Goal: Information Seeking & Learning: Compare options

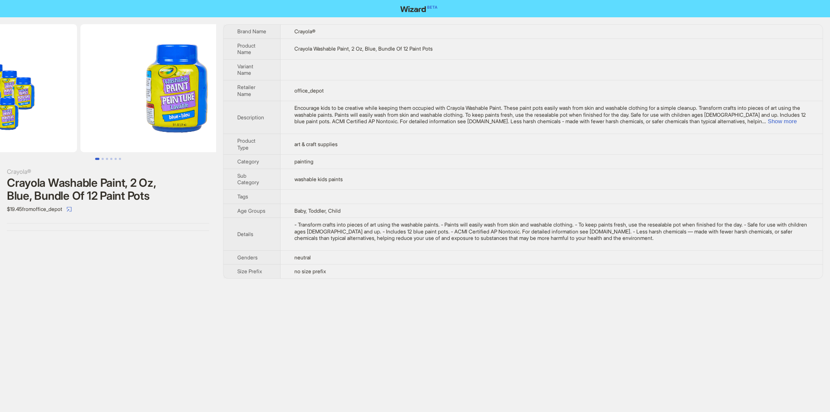
drag, startPoint x: 183, startPoint y: 131, endPoint x: 84, endPoint y: 138, distance: 99.3
click at [84, 138] on ul at bounding box center [108, 88] width 216 height 128
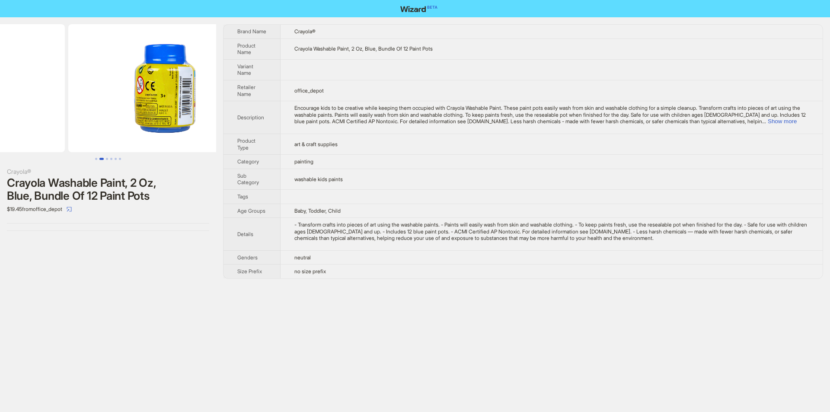
drag, startPoint x: 167, startPoint y: 108, endPoint x: 36, endPoint y: 102, distance: 131.1
click at [36, 102] on ul at bounding box center [108, 88] width 216 height 128
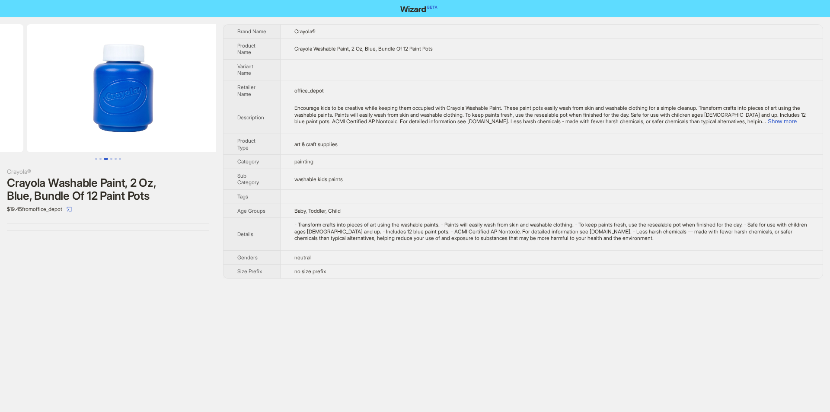
drag, startPoint x: 182, startPoint y: 101, endPoint x: 43, endPoint y: 89, distance: 139.7
click at [43, 89] on ul at bounding box center [108, 88] width 216 height 128
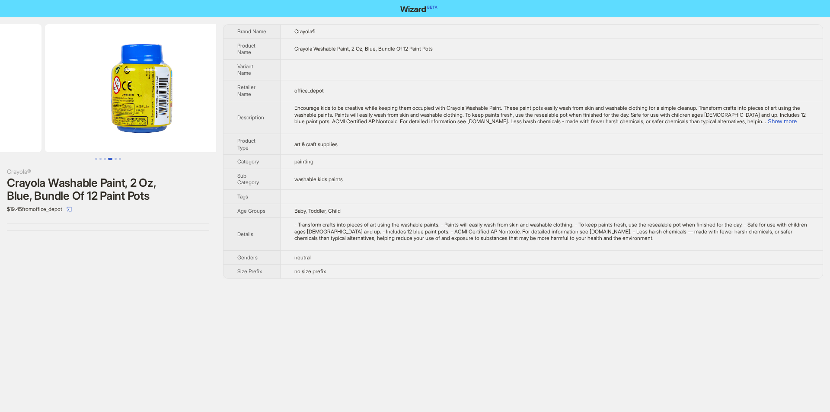
drag, startPoint x: 42, startPoint y: 89, endPoint x: 233, endPoint y: 68, distance: 192.2
click at [219, 72] on div "Crayola® Crayola Washable Paint, 2 Oz, Blue, Bundle Of 12 Paint Pots $19.45 fro…" at bounding box center [415, 151] width 830 height 268
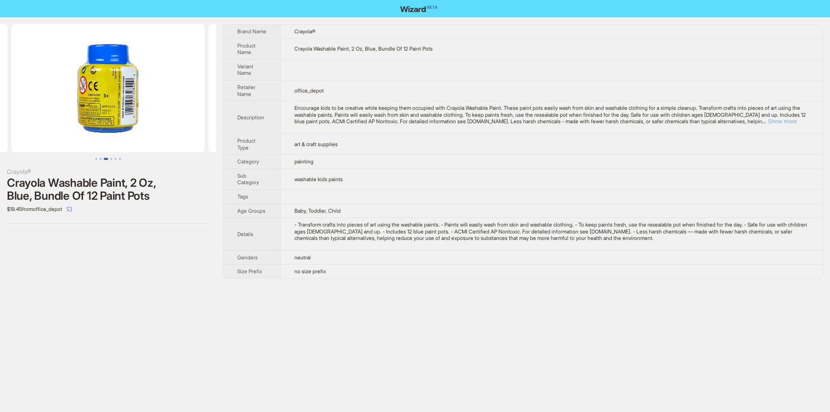
click at [797, 125] on button "Show more" at bounding box center [782, 121] width 29 height 6
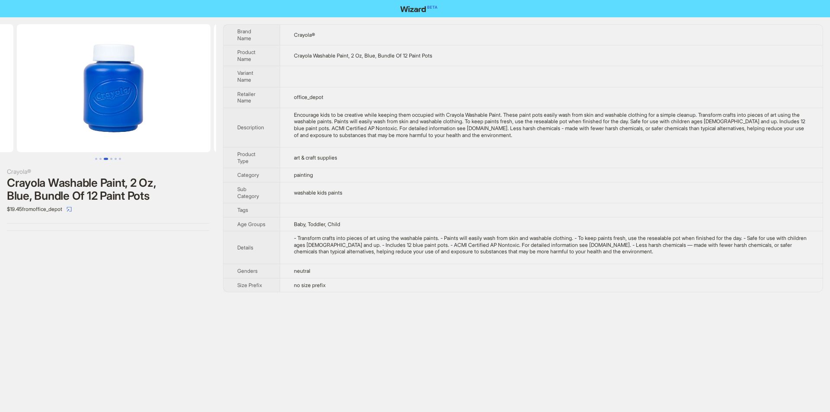
drag, startPoint x: 144, startPoint y: 110, endPoint x: 5, endPoint y: 115, distance: 139.7
click at [8, 115] on ul at bounding box center [108, 88] width 216 height 128
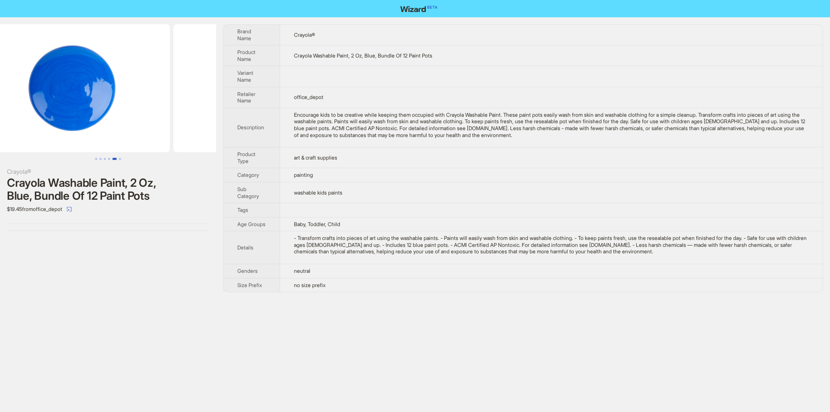
drag, startPoint x: 82, startPoint y: 103, endPoint x: 11, endPoint y: 103, distance: 70.5
click at [14, 103] on ul at bounding box center [108, 88] width 216 height 128
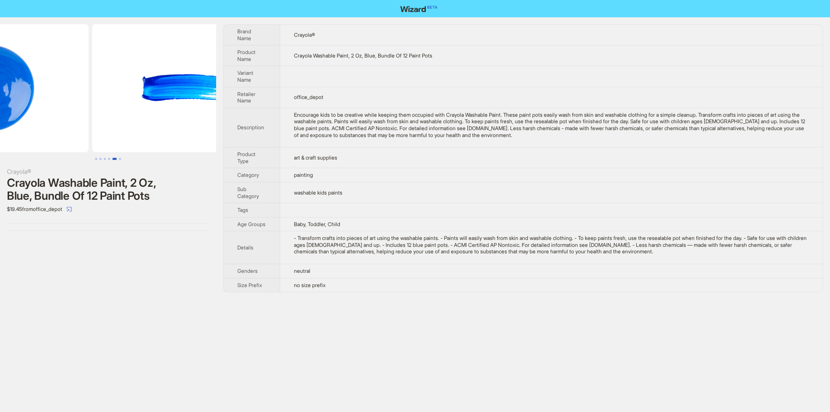
drag, startPoint x: 49, startPoint y: 78, endPoint x: 41, endPoint y: 78, distance: 7.8
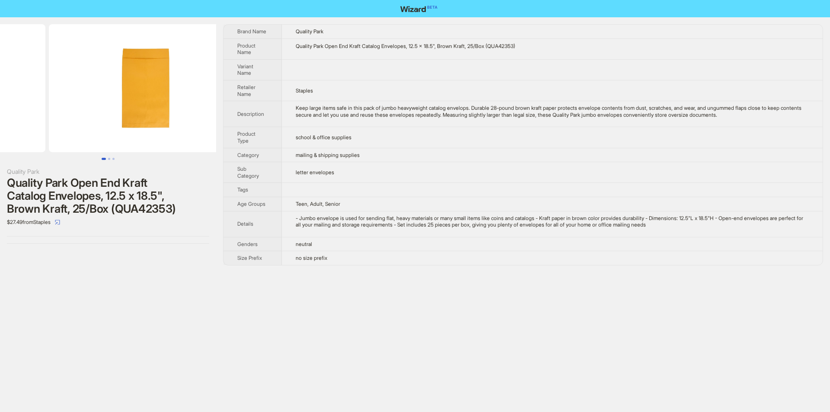
drag, startPoint x: 176, startPoint y: 98, endPoint x: 77, endPoint y: 118, distance: 101.0
click at [84, 118] on ul at bounding box center [108, 88] width 216 height 128
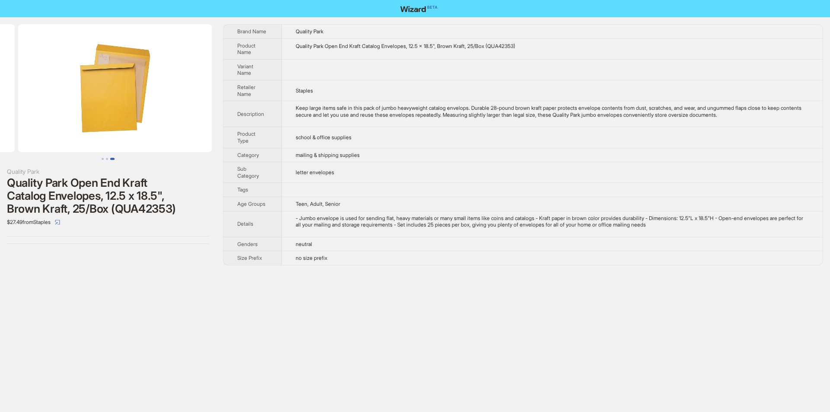
drag, startPoint x: 169, startPoint y: 114, endPoint x: 41, endPoint y: 123, distance: 128.3
click at [42, 123] on ul at bounding box center [108, 88] width 216 height 128
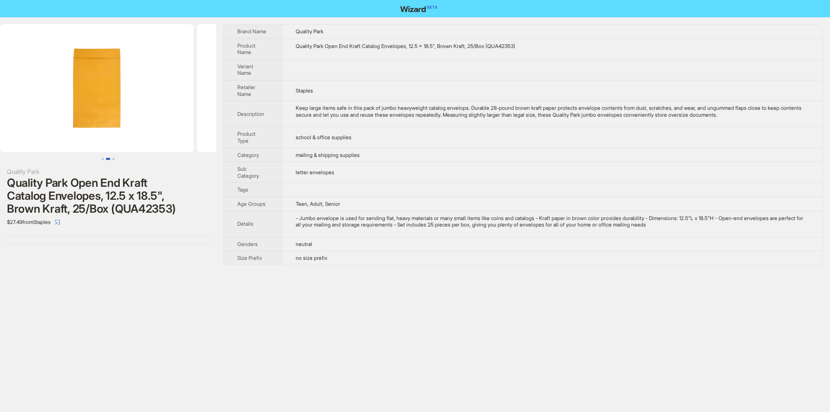
drag, startPoint x: 41, startPoint y: 123, endPoint x: 191, endPoint y: 123, distance: 149.6
click at [182, 123] on ul at bounding box center [108, 88] width 216 height 128
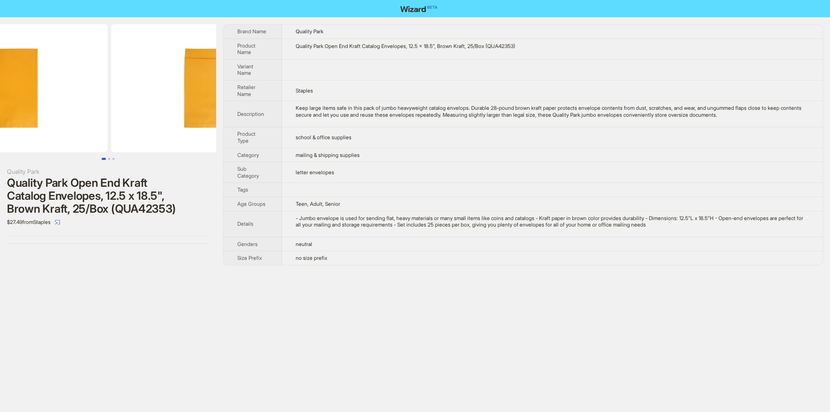
scroll to position [0, 18]
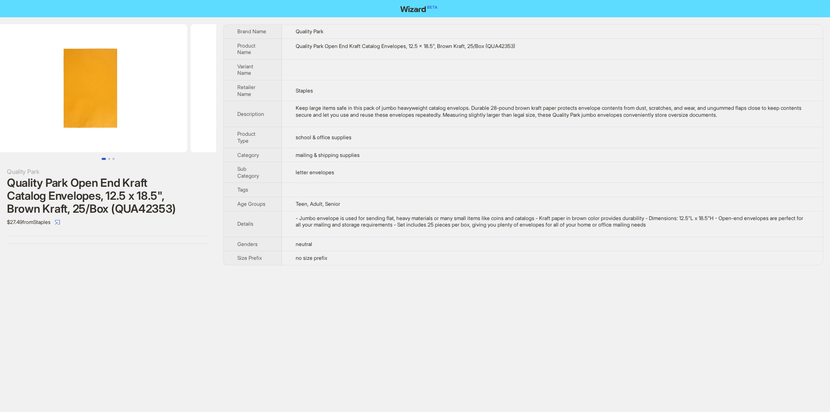
drag, startPoint x: 43, startPoint y: 108, endPoint x: 176, endPoint y: 107, distance: 132.3
click at [176, 107] on ul at bounding box center [108, 88] width 216 height 128
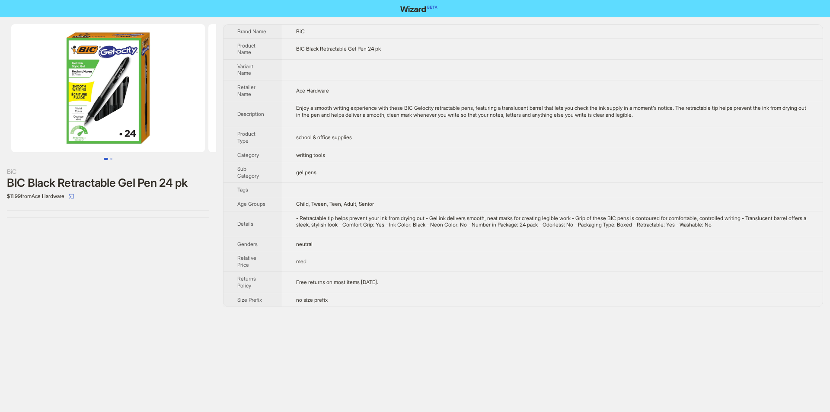
click at [413, 210] on td "Child, Tween, Teen, Adult, Senior" at bounding box center [552, 204] width 541 height 14
drag, startPoint x: 2, startPoint y: 165, endPoint x: 183, endPoint y: 185, distance: 182.2
click at [194, 185] on div "BiC BIC Black Retractable Gel Pen 24 pk $11.99 from Ace Hardware" at bounding box center [108, 121] width 216 height 208
copy div "BiC BIC Black Retractable Gel Pen 24 pk"
click at [199, 192] on div "$11.99 from Ace Hardware" at bounding box center [108, 196] width 202 height 14
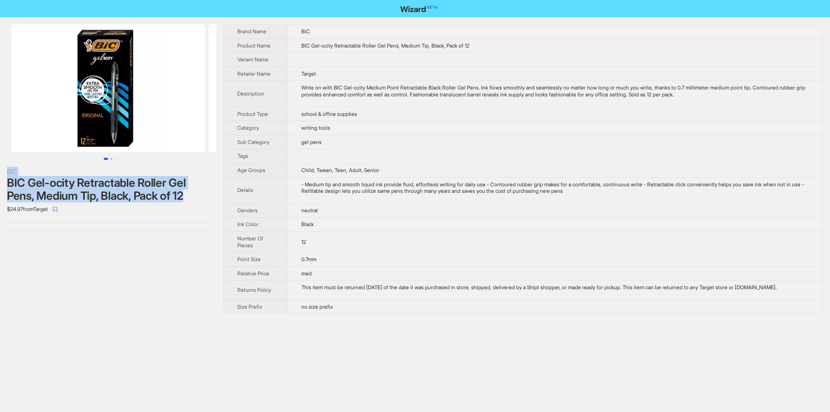
drag, startPoint x: 1, startPoint y: 167, endPoint x: 197, endPoint y: 196, distance: 198.4
click at [197, 196] on div "BiC BIC Gel-ocity Retractable Roller Gel Pens, Medium Tip, Black, Pack of 12 $2…" at bounding box center [108, 127] width 216 height 221
copy div "BiC BIC Gel-ocity Retractable Roller Gel Pens, Medium Tip, Black, Pack of 12"
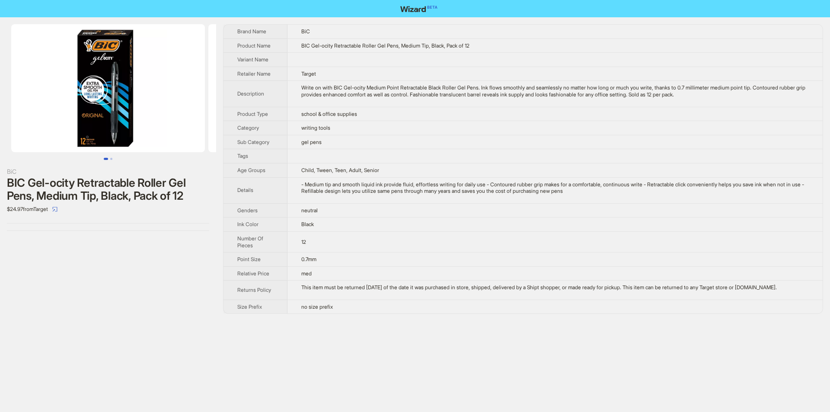
click at [172, 204] on div "$24.97 from Target" at bounding box center [108, 209] width 202 height 14
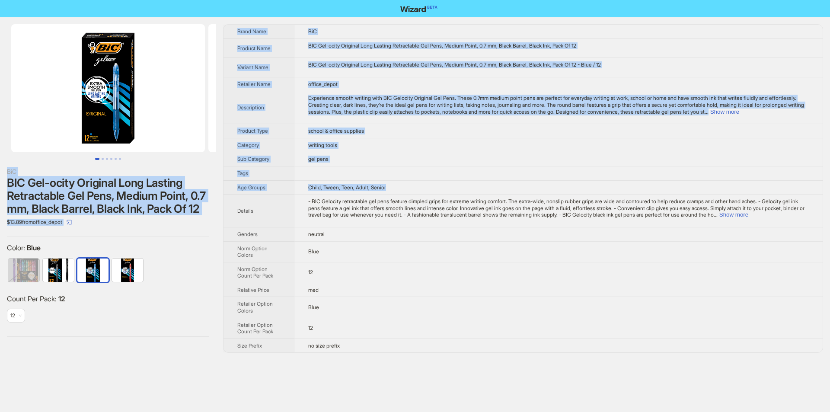
drag, startPoint x: 6, startPoint y: 169, endPoint x: 224, endPoint y: 210, distance: 221.8
click at [224, 210] on div "BiC BIC Gel-ocity Original Long Lasting Retractable Gel Pens, Medium Point, 0.7…" at bounding box center [415, 188] width 830 height 342
drag, startPoint x: 181, startPoint y: 206, endPoint x: 176, endPoint y: 240, distance: 34.6
click at [176, 240] on div "BiC BIC Gel-ocity Original Long Lasting Retractable Gel Pens, Medium Point, 0.7…" at bounding box center [108, 180] width 216 height 326
drag, startPoint x: 0, startPoint y: 167, endPoint x: 212, endPoint y: 210, distance: 216.6
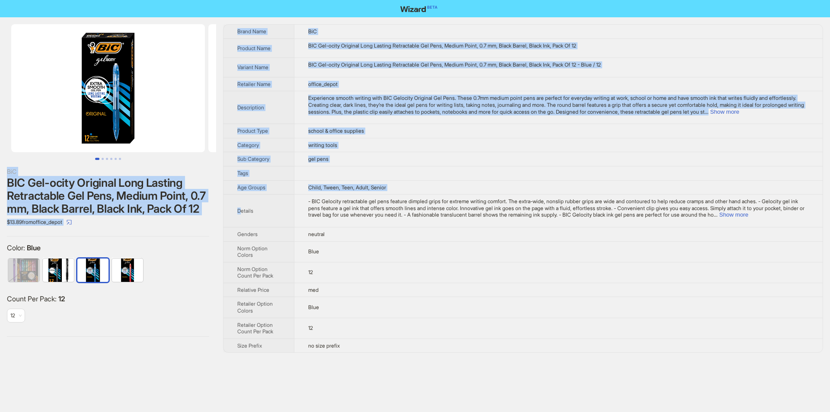
click at [240, 205] on div "BiC BIC Gel-ocity Original Long Lasting Retractable Gel Pens, Medium Point, 0.7…" at bounding box center [415, 188] width 830 height 342
click at [212, 210] on div "BiC BIC Gel-ocity Original Long Lasting Retractable Gel Pens, Medium Point, 0.7…" at bounding box center [108, 180] width 216 height 326
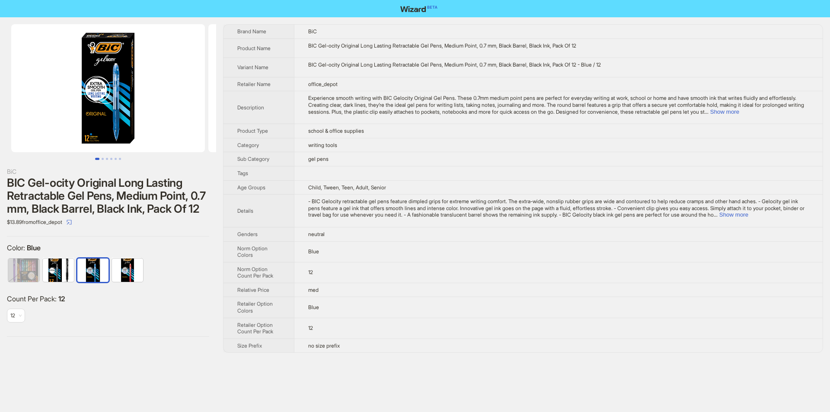
click at [210, 207] on div "BiC BIC Gel-ocity Original Long Lasting Retractable Gel Pens, Medium Point, 0.7…" at bounding box center [108, 180] width 216 height 326
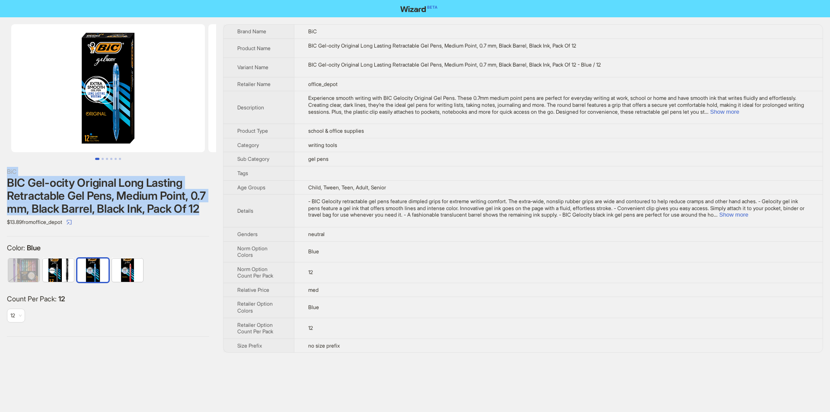
drag, startPoint x: 5, startPoint y: 172, endPoint x: 197, endPoint y: 208, distance: 195.3
click at [201, 208] on div "BiC BIC Gel-ocity Original Long Lasting Retractable Gel Pens, Medium Point, 0.7…" at bounding box center [108, 180] width 216 height 326
copy div "BiC BIC Gel-ocity Original Long Lasting Retractable Gel Pens, Medium Point, 0.7…"
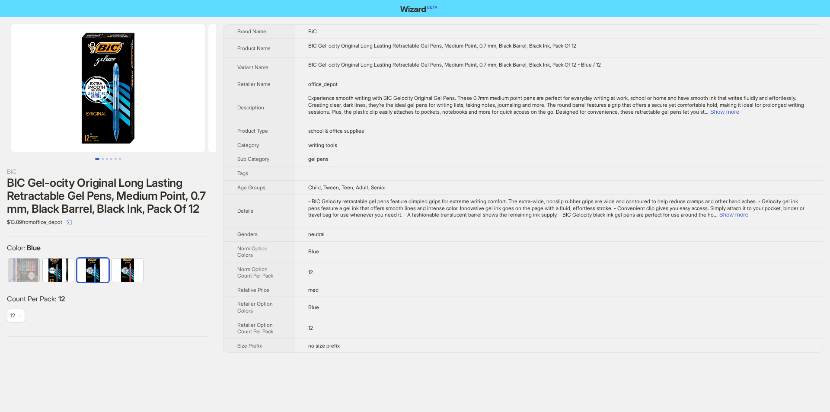
click at [205, 218] on div "$13.89 from office_depot" at bounding box center [108, 222] width 202 height 14
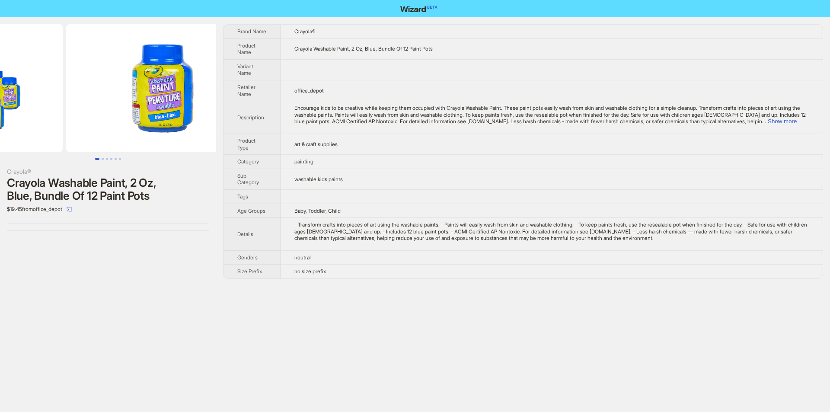
drag, startPoint x: 131, startPoint y: 96, endPoint x: 35, endPoint y: 99, distance: 95.6
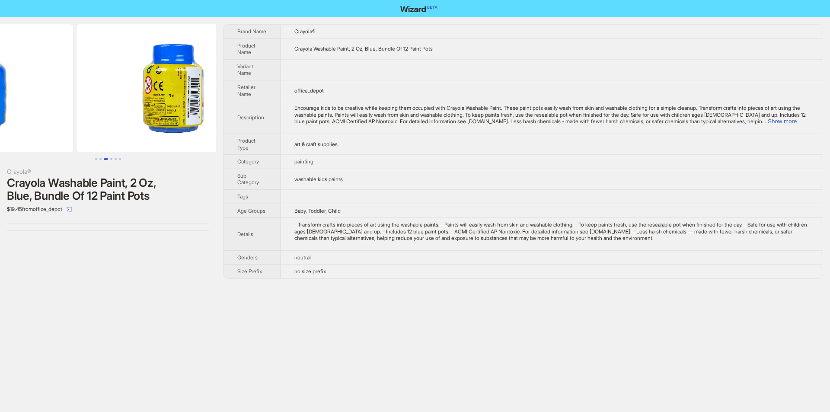
drag, startPoint x: 62, startPoint y: 99, endPoint x: 41, endPoint y: 102, distance: 21.9
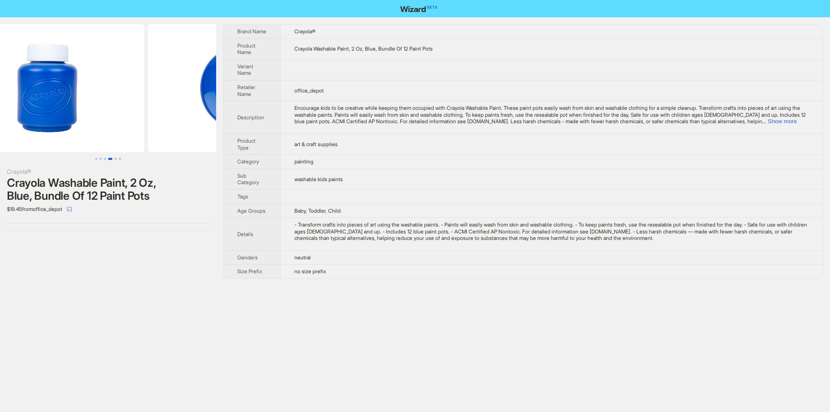
drag, startPoint x: 130, startPoint y: 117, endPoint x: 0, endPoint y: 136, distance: 131.2
click at [0, 136] on ul at bounding box center [108, 88] width 216 height 128
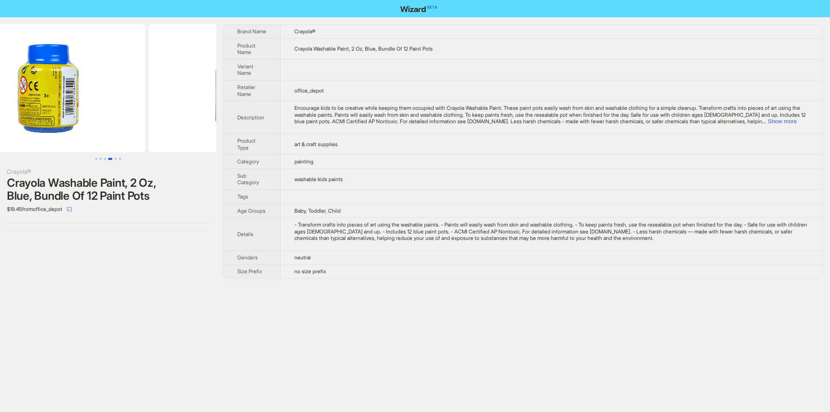
drag, startPoint x: 121, startPoint y: 122, endPoint x: 213, endPoint y: 124, distance: 91.7
click at [213, 124] on img at bounding box center [246, 88] width 194 height 128
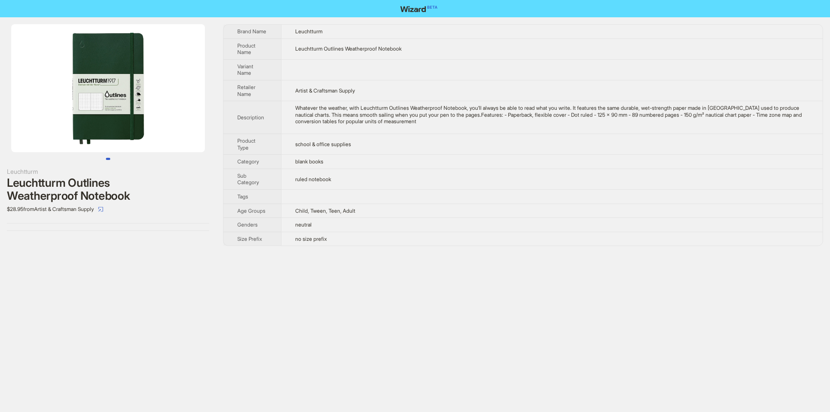
drag, startPoint x: 160, startPoint y: 132, endPoint x: 48, endPoint y: 131, distance: 112.4
click at [48, 131] on img at bounding box center [108, 88] width 194 height 128
drag, startPoint x: 5, startPoint y: 173, endPoint x: 163, endPoint y: 200, distance: 159.7
click at [163, 200] on div "Leuchtturm Leuchtturm Outlines Weatherproof Notebook $28.95 from Artist & Craft…" at bounding box center [108, 127] width 216 height 221
copy div "Leuchtturm Leuchtturm Outlines Weatherproof Notebook"
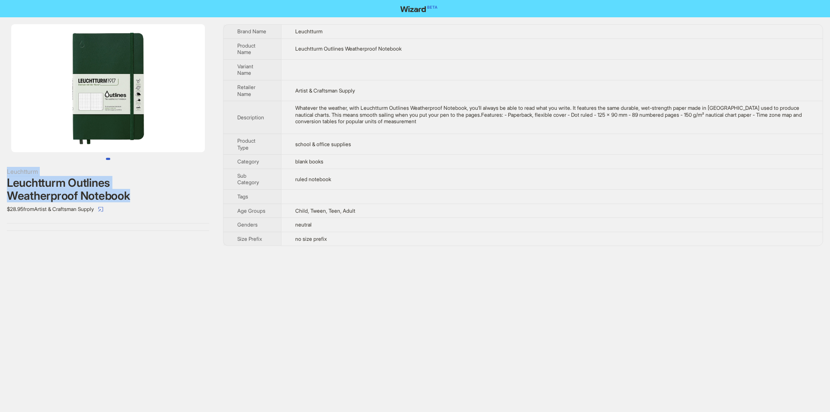
click at [181, 195] on div "Leuchtturm Outlines Weatherproof Notebook" at bounding box center [108, 189] width 202 height 26
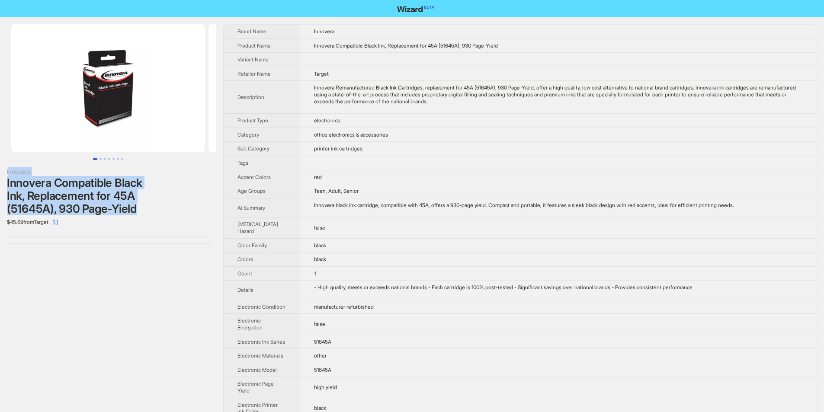
drag, startPoint x: 9, startPoint y: 171, endPoint x: 140, endPoint y: 206, distance: 135.9
click at [150, 206] on div "Innovera Innovera Compatible Black Ink, Replacement for 45A (51645A), 930 Page-…" at bounding box center [108, 198] width 202 height 62
copy div "nnovera Innovera Compatible Black Ink, Replacement for 45A (51645A), 930 Page-Y…"
click at [147, 214] on div "Innovera Compatible Black Ink, Replacement for 45A (51645A), 930 Page-Yield" at bounding box center [108, 195] width 202 height 39
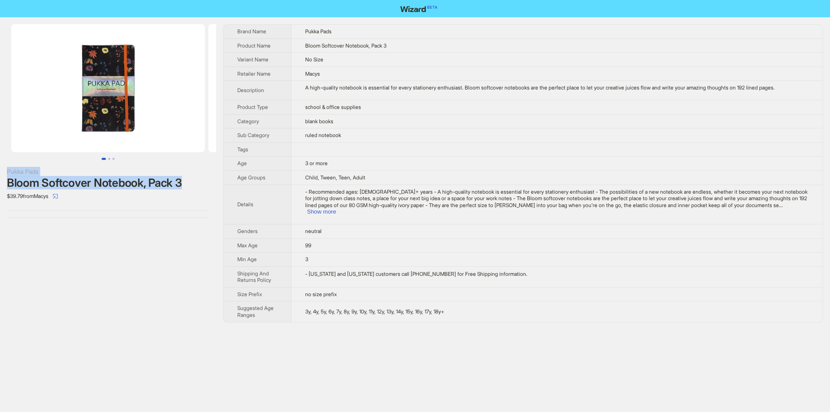
drag, startPoint x: 1, startPoint y: 168, endPoint x: 177, endPoint y: 189, distance: 177.6
click at [187, 186] on div "Pukka Pads Bloom Softcover Notebook, Pack 3 $39.79 from Macys" at bounding box center [108, 121] width 216 height 208
copy div "Pukka Pads Bloom Softcover Notebook, Pack 3"
click at [186, 196] on div "$39.79 from Macys" at bounding box center [108, 196] width 202 height 14
click at [421, 147] on td at bounding box center [556, 149] width 531 height 14
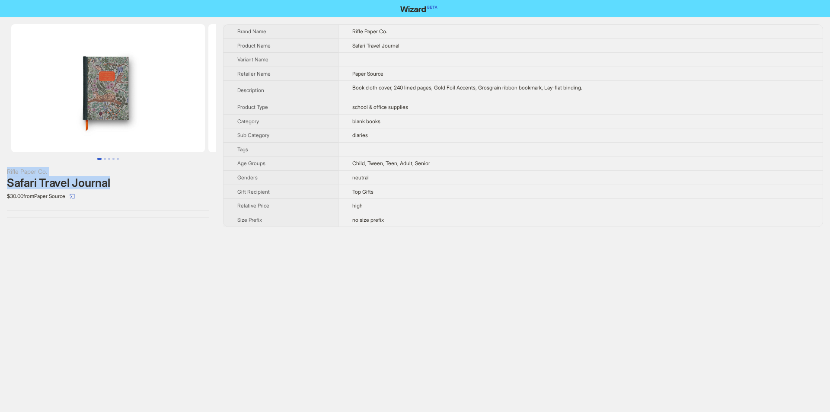
drag, startPoint x: 0, startPoint y: 163, endPoint x: 117, endPoint y: 186, distance: 118.9
click at [117, 186] on div "Rifle Paper Co. Safari Travel Journal $30.00 from Paper Source" at bounding box center [108, 121] width 216 height 208
copy div "Rifle Paper Co. Safari Travel Journal"
click at [160, 193] on div "$30.00 from Paper Source" at bounding box center [108, 196] width 202 height 14
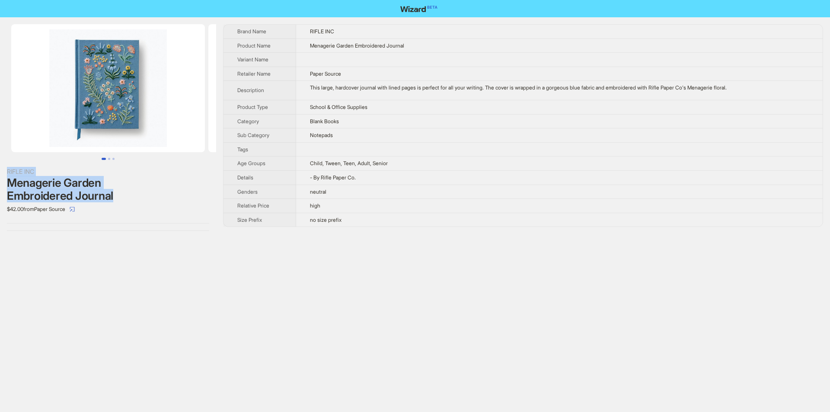
drag, startPoint x: 4, startPoint y: 166, endPoint x: 117, endPoint y: 197, distance: 116.8
click at [117, 197] on div "RIFLE INC Menagerie Garden Embroidered Journal $42.00 from Paper Source" at bounding box center [108, 127] width 216 height 221
copy div "RIFLE INC Menagerie Garden Embroidered Journal"
click at [156, 208] on div "$42.00 from Paper Source" at bounding box center [108, 209] width 202 height 14
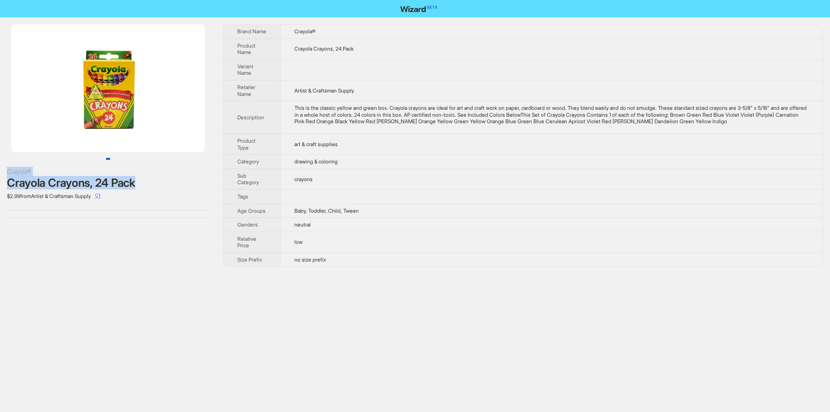
drag, startPoint x: 0, startPoint y: 169, endPoint x: 147, endPoint y: 179, distance: 147.8
click at [147, 179] on div "Crayola® Crayola Crayons, 24 Pack $2.99 from Artist & Craftsman Supply" at bounding box center [108, 121] width 216 height 208
copy div "Crayola® Crayola Crayons, 24 Pack"
click at [171, 192] on div "$2.99 from Artist & Craftsman Supply" at bounding box center [108, 196] width 202 height 14
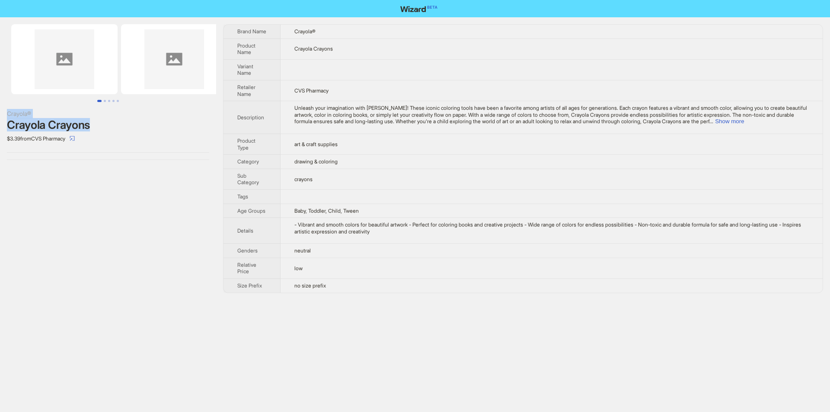
drag, startPoint x: 6, startPoint y: 106, endPoint x: 126, endPoint y: 129, distance: 122.8
click at [126, 129] on div "Crayola® Crayola Crayons $3.39 from CVS Pharmacy" at bounding box center [108, 92] width 216 height 150
copy div "Crayola® Crayola Crayons"
click at [131, 134] on div "$3.39 from CVS Pharmacy" at bounding box center [108, 138] width 202 height 14
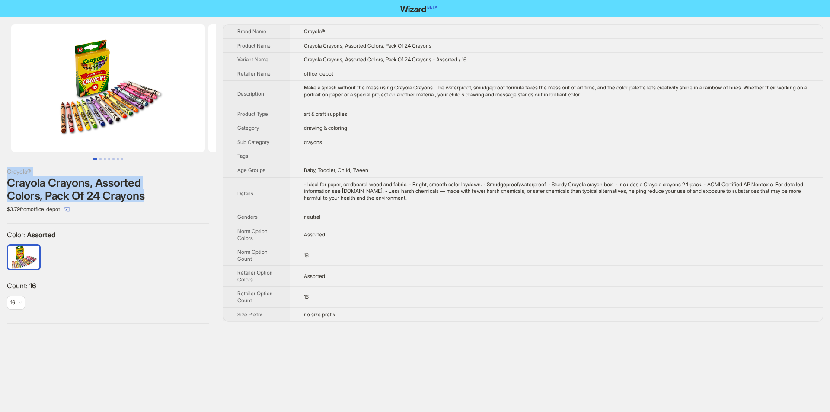
drag, startPoint x: 4, startPoint y: 167, endPoint x: 155, endPoint y: 198, distance: 154.0
click at [155, 198] on div "Crayola® Crayola Crayons, Assorted Colors, Pack Of 24 Crayons $3.79 from office…" at bounding box center [108, 173] width 216 height 313
copy div "Crayola® Crayola Crayons, Assorted Colors, Pack Of 24 Crayons"
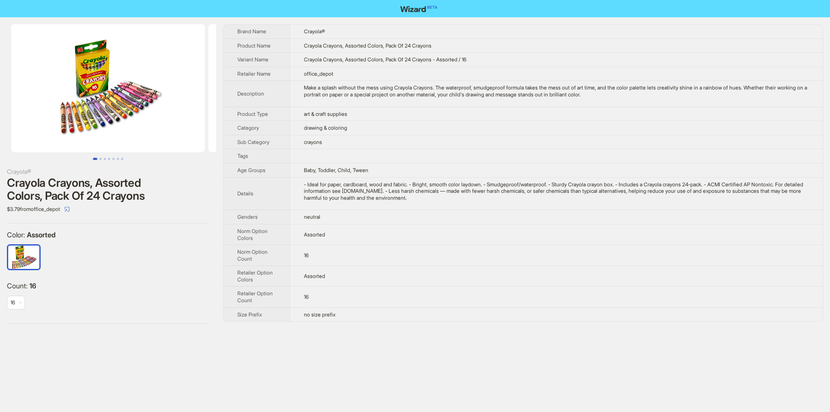
click at [163, 204] on div "$3.79 from office_depot" at bounding box center [108, 209] width 202 height 14
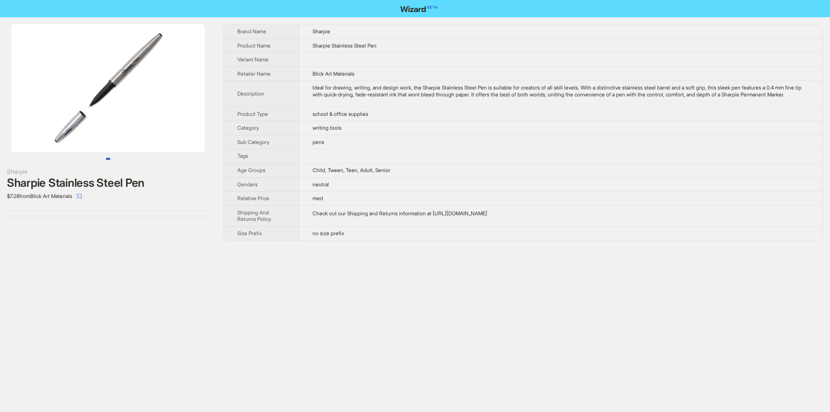
drag, startPoint x: 144, startPoint y: 77, endPoint x: 53, endPoint y: 82, distance: 91.8
click at [53, 82] on img at bounding box center [108, 88] width 194 height 128
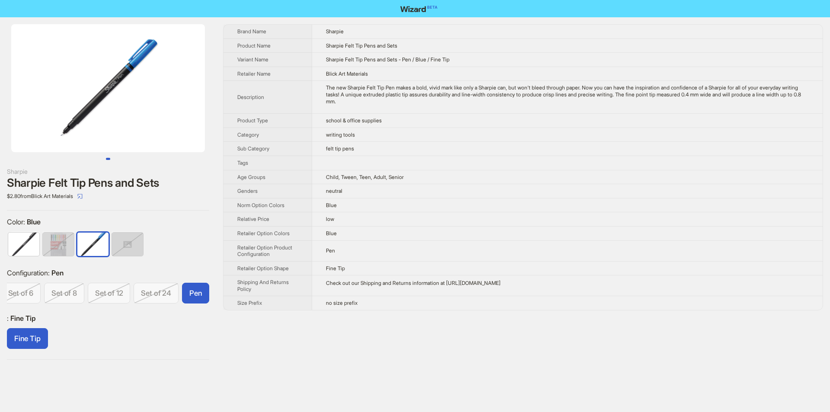
scroll to position [0, 54]
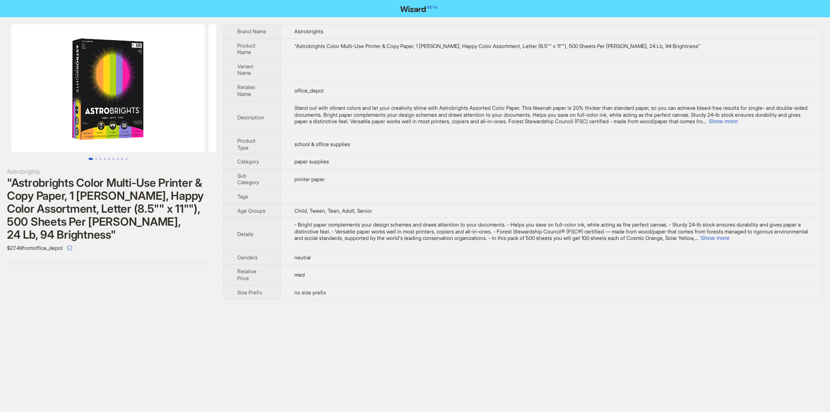
click at [399, 188] on td "printer paper" at bounding box center [552, 179] width 542 height 21
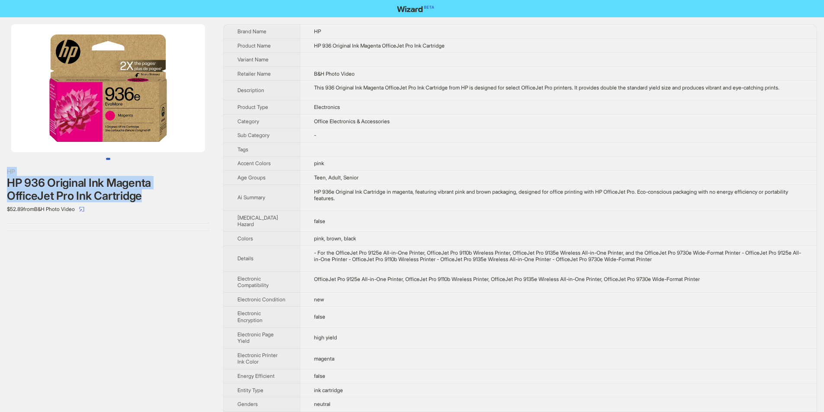
drag, startPoint x: 1, startPoint y: 169, endPoint x: 153, endPoint y: 197, distance: 154.4
click at [159, 198] on div "HP HP 936 Original Ink Magenta OfficeJet Pro Ink Cartridge $52.89 from B&H Phot…" at bounding box center [108, 127] width 216 height 221
copy div "HP HP 936 Original Ink Magenta OfficeJet Pro Ink Cartridge"
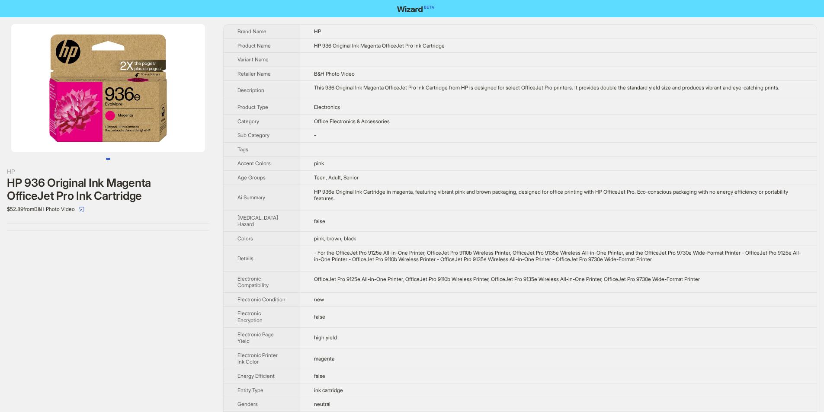
click at [175, 208] on div "$52.89 from B&H Photo Video" at bounding box center [108, 209] width 202 height 14
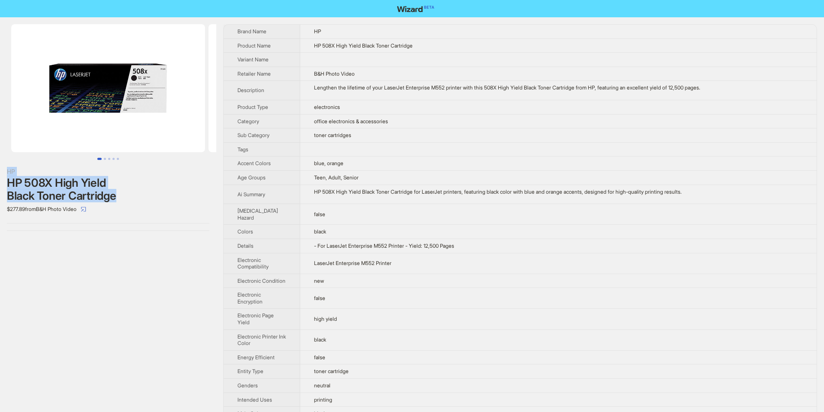
drag, startPoint x: 9, startPoint y: 173, endPoint x: 136, endPoint y: 198, distance: 130.0
click at [136, 198] on div "HP HP 508X High Yield Black Toner Cartridge $277.89 from B&H Photo Video" at bounding box center [108, 127] width 216 height 221
copy div "HP HP 508X High Yield Black Toner Cartridge"
drag, startPoint x: 148, startPoint y: 204, endPoint x: 324, endPoint y: 22, distance: 253.5
click at [149, 204] on div "$277.89 from B&H Photo Video" at bounding box center [108, 209] width 202 height 14
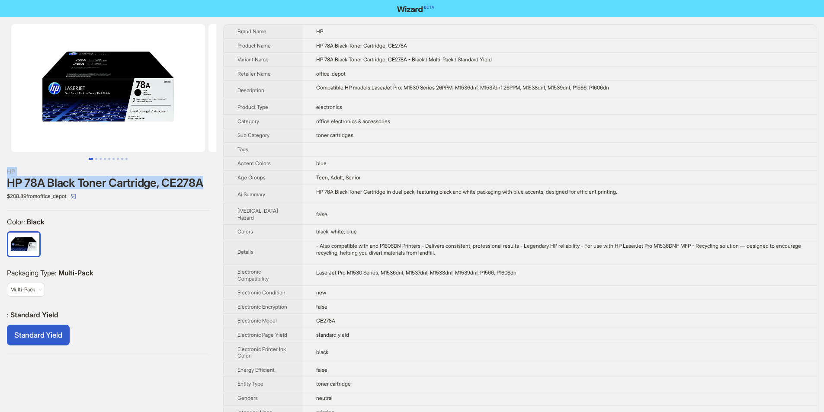
drag, startPoint x: 5, startPoint y: 168, endPoint x: 214, endPoint y: 185, distance: 209.5
click at [215, 186] on div "HP HP 78A Black Toner Cartridge, CE278A $208.89 from office_depot Color : Black…" at bounding box center [108, 190] width 216 height 346
copy div "HP HP 78A Black Toner Cartridge, CE278A"
click at [199, 190] on div "$208.89 from office_depot" at bounding box center [108, 196] width 202 height 14
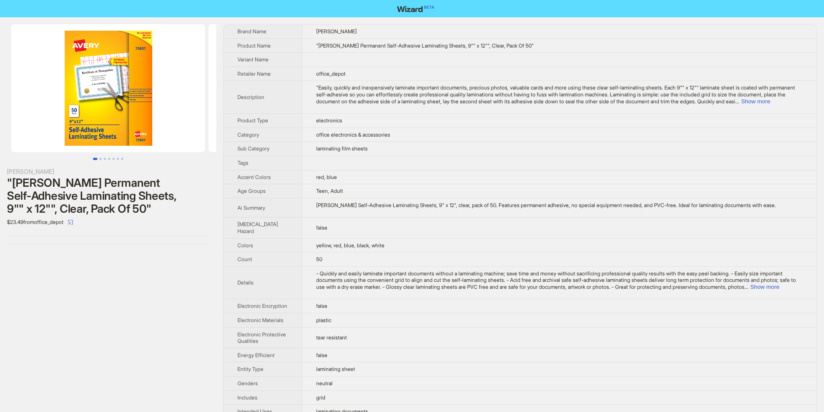
click at [495, 107] on td ""Easily, quickly and inexpensively laminate important documents, precious photo…" at bounding box center [559, 97] width 514 height 33
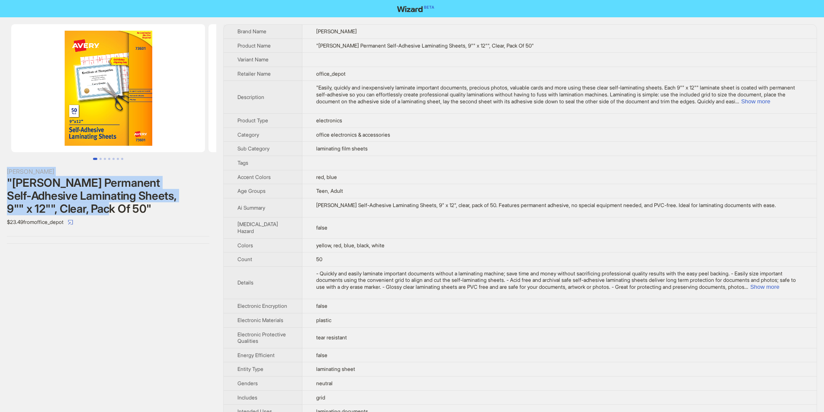
drag, startPoint x: 5, startPoint y: 166, endPoint x: 164, endPoint y: 209, distance: 164.7
click at [164, 209] on div "Avery "Avery Permanent Self-Adhesive Laminating Sheets, 9"" x 12"", Clear, Pack…" at bounding box center [108, 133] width 216 height 233
copy div "Avery "Avery Permanent Self-Adhesive Laminating Sheets, 9"" x 12"", Clear, Pack…"
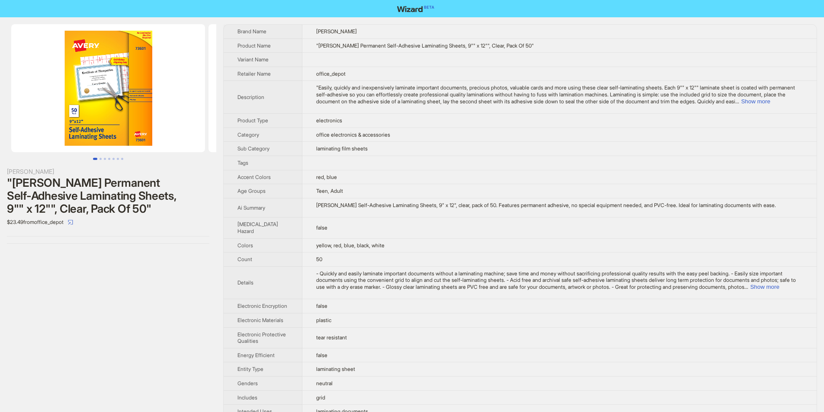
click at [178, 224] on div "$23.49 from office_depot" at bounding box center [108, 222] width 202 height 14
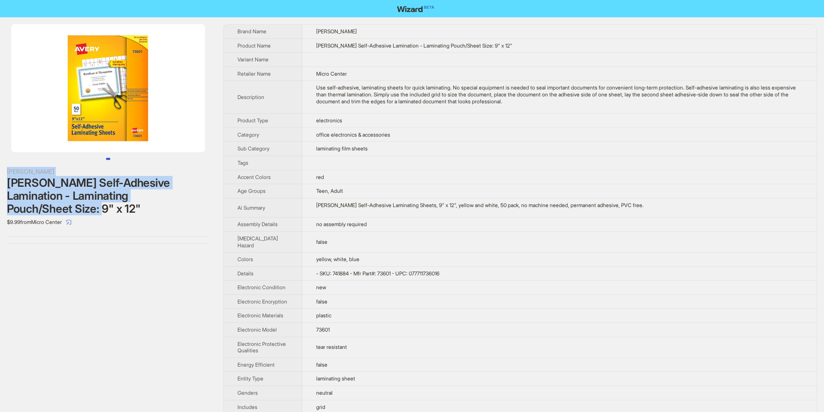
drag, startPoint x: 3, startPoint y: 164, endPoint x: 199, endPoint y: 198, distance: 198.7
click at [199, 198] on div "[PERSON_NAME] Self-Adhesive Lamination - Laminating Pouch/Sheet Size: 9" x 12" …" at bounding box center [108, 133] width 216 height 233
copy div "[PERSON_NAME] Self-Adhesive Lamination - Laminating Pouch/Sheet Size: 9" x 12""
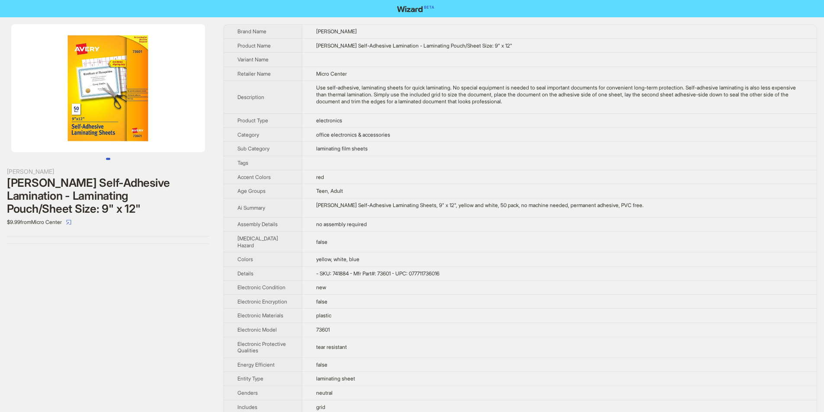
click at [212, 208] on div "Avery Avery Self-Adhesive Lamination - Laminating Pouch/Sheet Size: 9" x 12" $9…" at bounding box center [108, 133] width 216 height 233
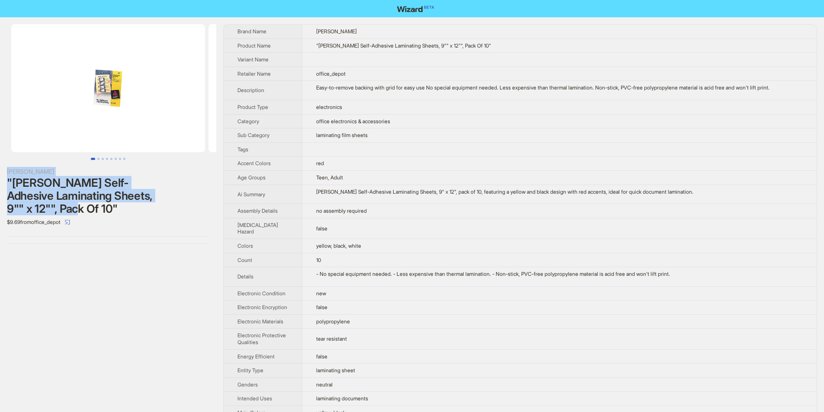
drag, startPoint x: 62, startPoint y: 185, endPoint x: 172, endPoint y: 196, distance: 110.4
click at [172, 196] on div "Avery "Avery Self-Adhesive Laminating Sheets, 9"" x 12"", Pack Of 10" $9.69 fro…" at bounding box center [108, 133] width 216 height 233
copy div "Avery "Avery Self-Adhesive Laminating Sheets, 9"" x 12"", Pack Of 10""
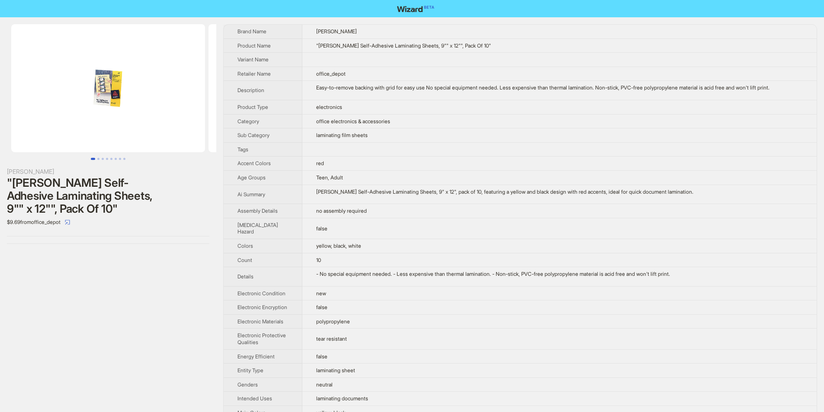
click at [181, 215] on div "$9.69 from office_depot" at bounding box center [108, 222] width 202 height 14
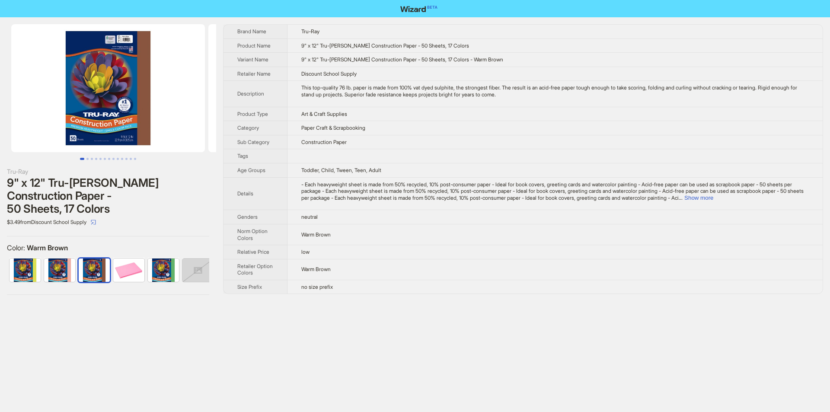
scroll to position [0, 316]
